Goal: Transaction & Acquisition: Purchase product/service

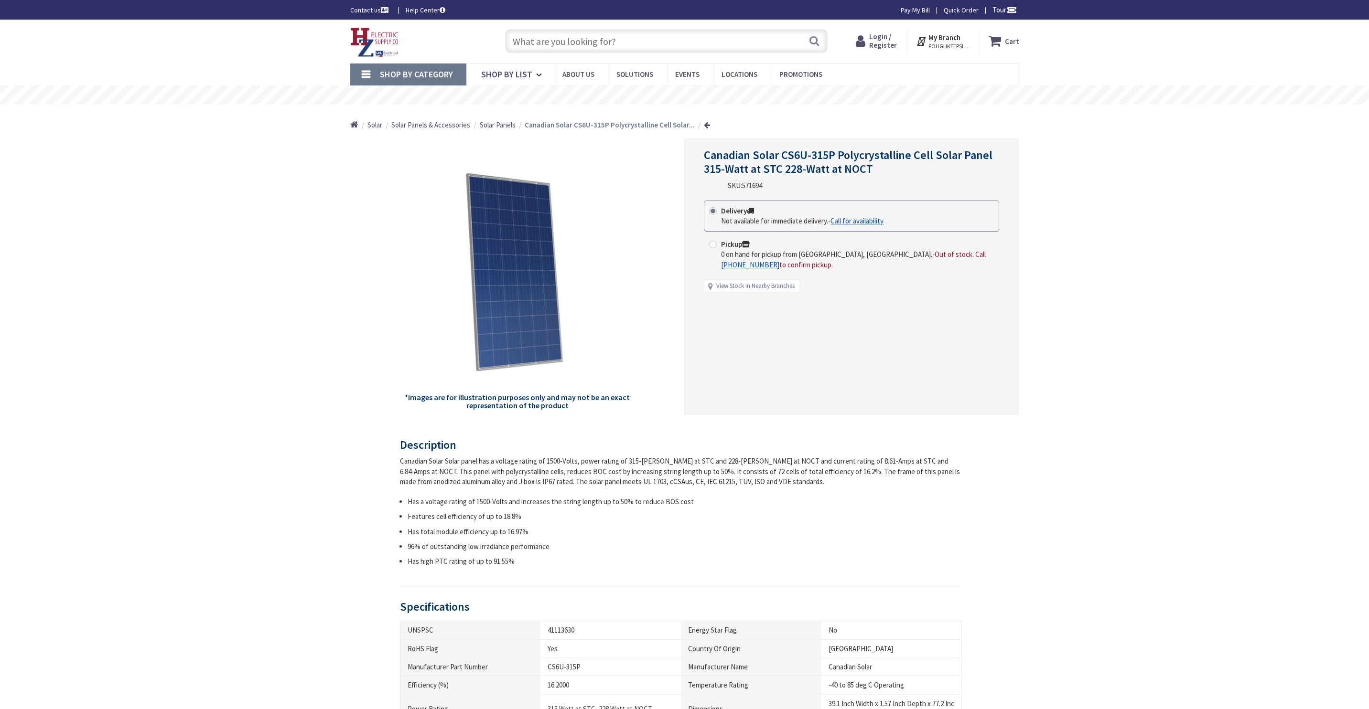
click at [397, 243] on div "*Images are for illustration purposes only and may not be an exact representati…" at bounding box center [517, 277] width 334 height 277
click at [657, 265] on div "*Images are for illustration purposes only and may not be an exact representati…" at bounding box center [517, 277] width 334 height 277
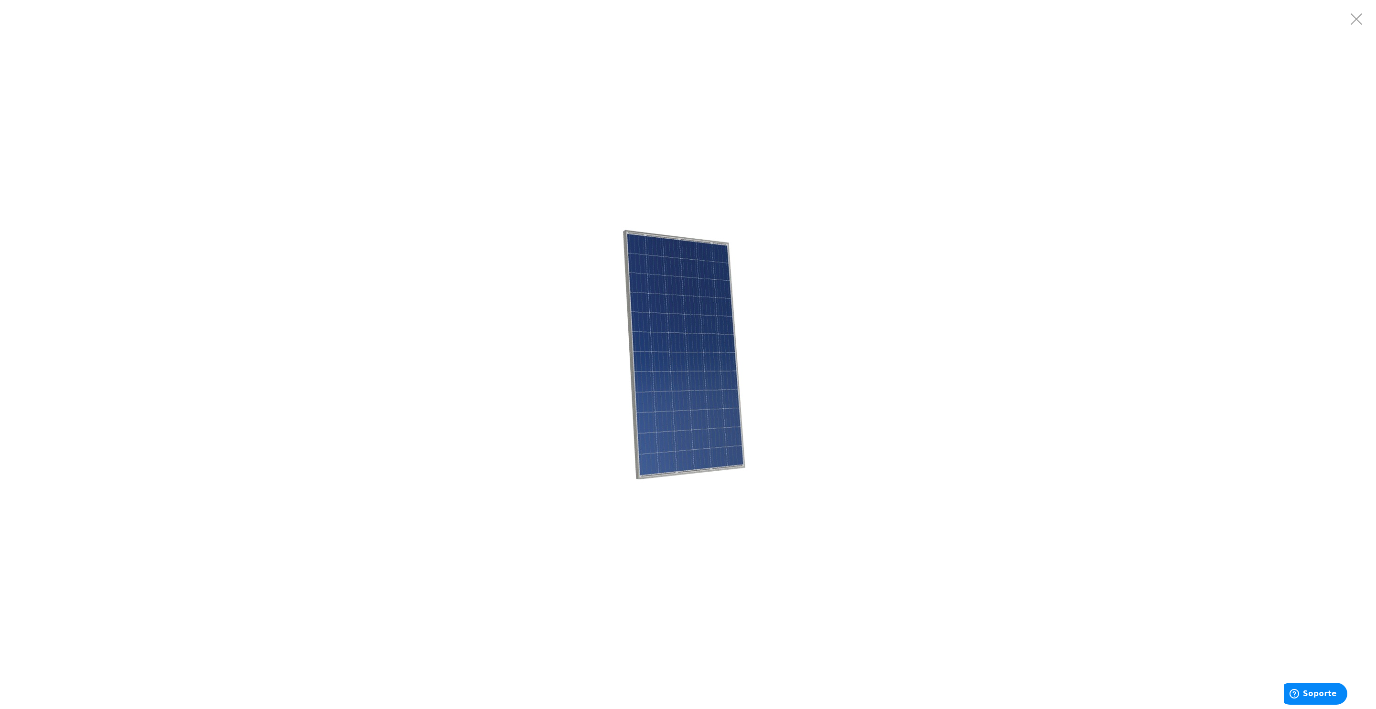
click at [969, 201] on div at bounding box center [688, 354] width 1376 height 709
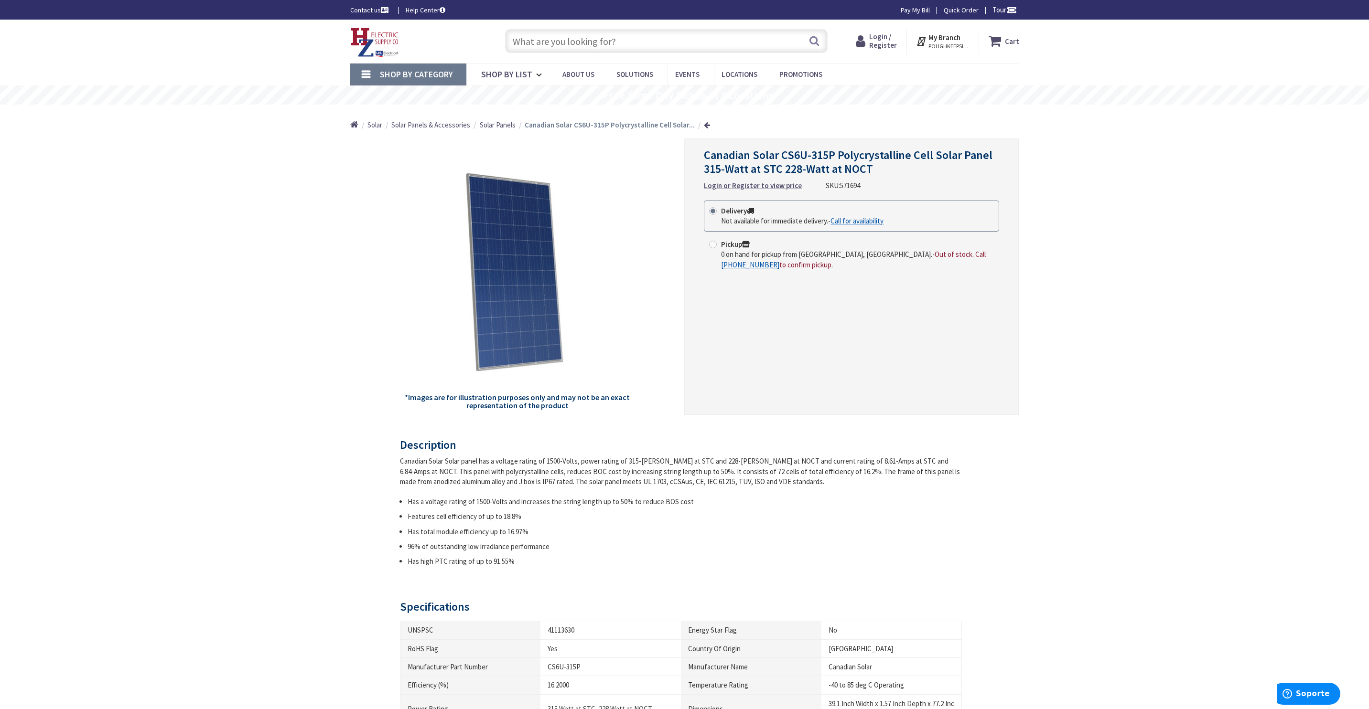
click at [724, 165] on span "Canadian Solar CS6U-315P Polycrystalline Cell Solar Panel 315-Watt at STC 228-W…" at bounding box center [848, 162] width 289 height 29
copy div "Canadian Solar CS6U-315P Polycrystalline Cell Solar Panel 315-Watt at STC 228-W…"
